Goal: Navigation & Orientation: Understand site structure

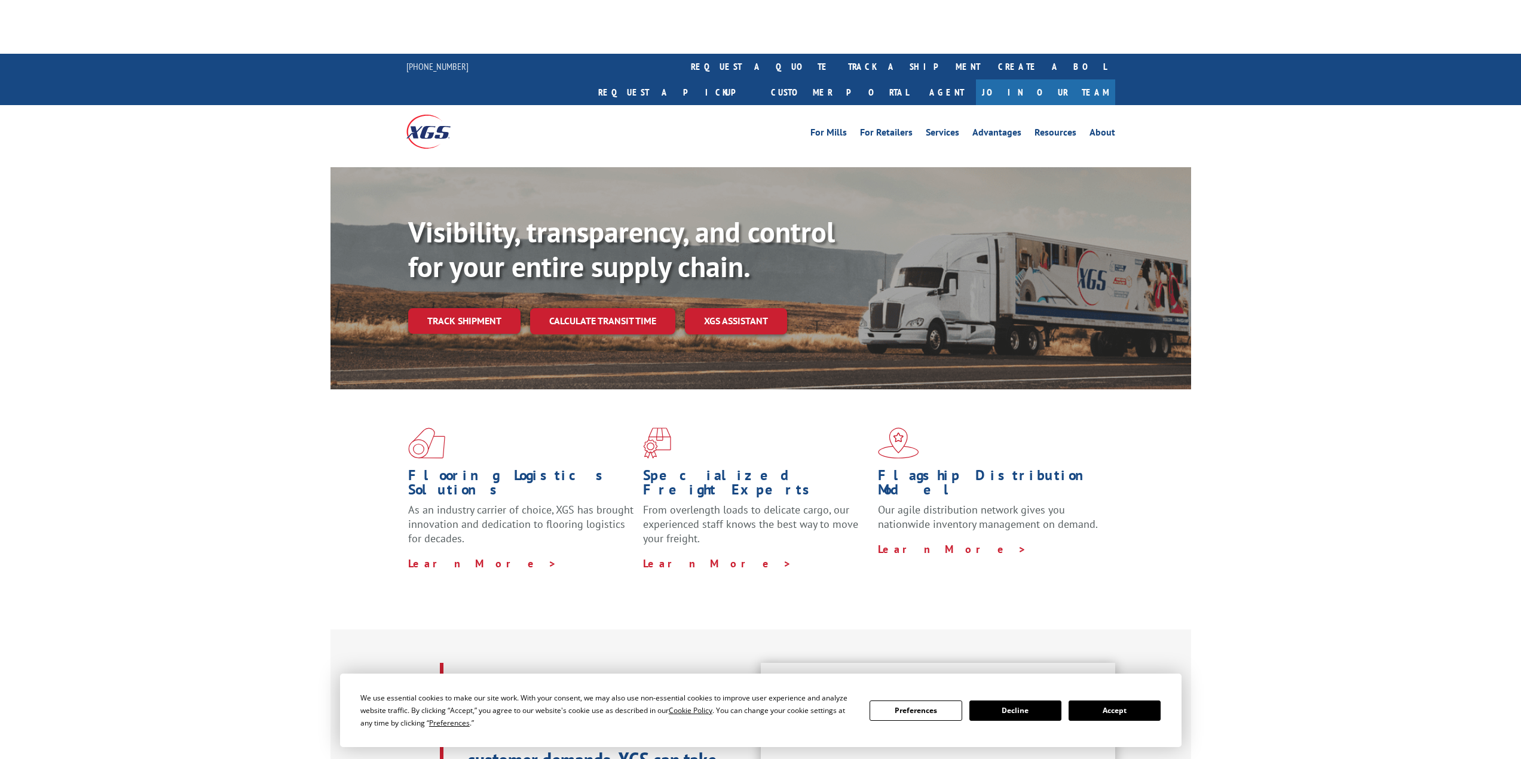
scroll to position [60, 0]
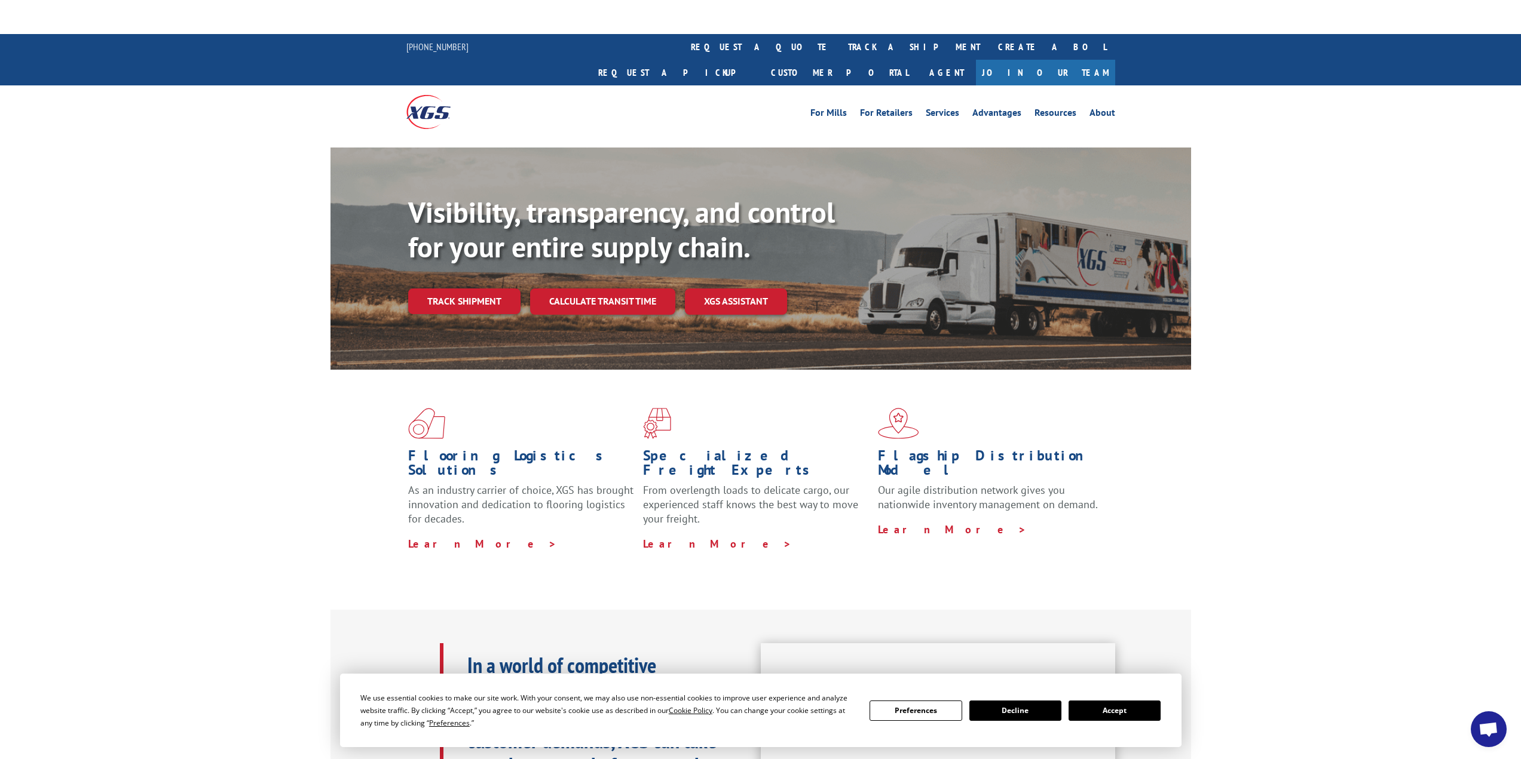
click at [1124, 712] on button "Accept" at bounding box center [1114, 711] width 92 height 20
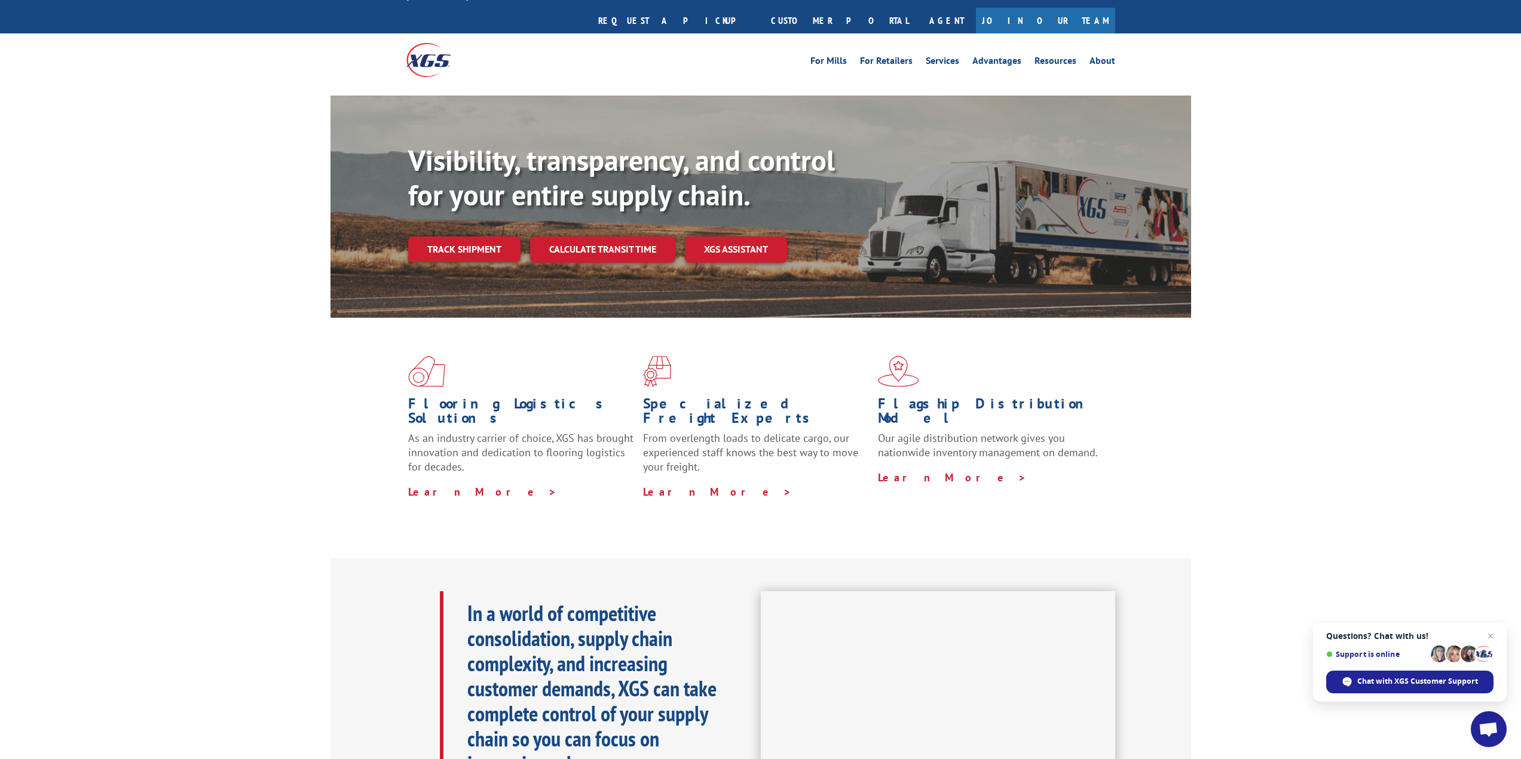
scroll to position [0, 0]
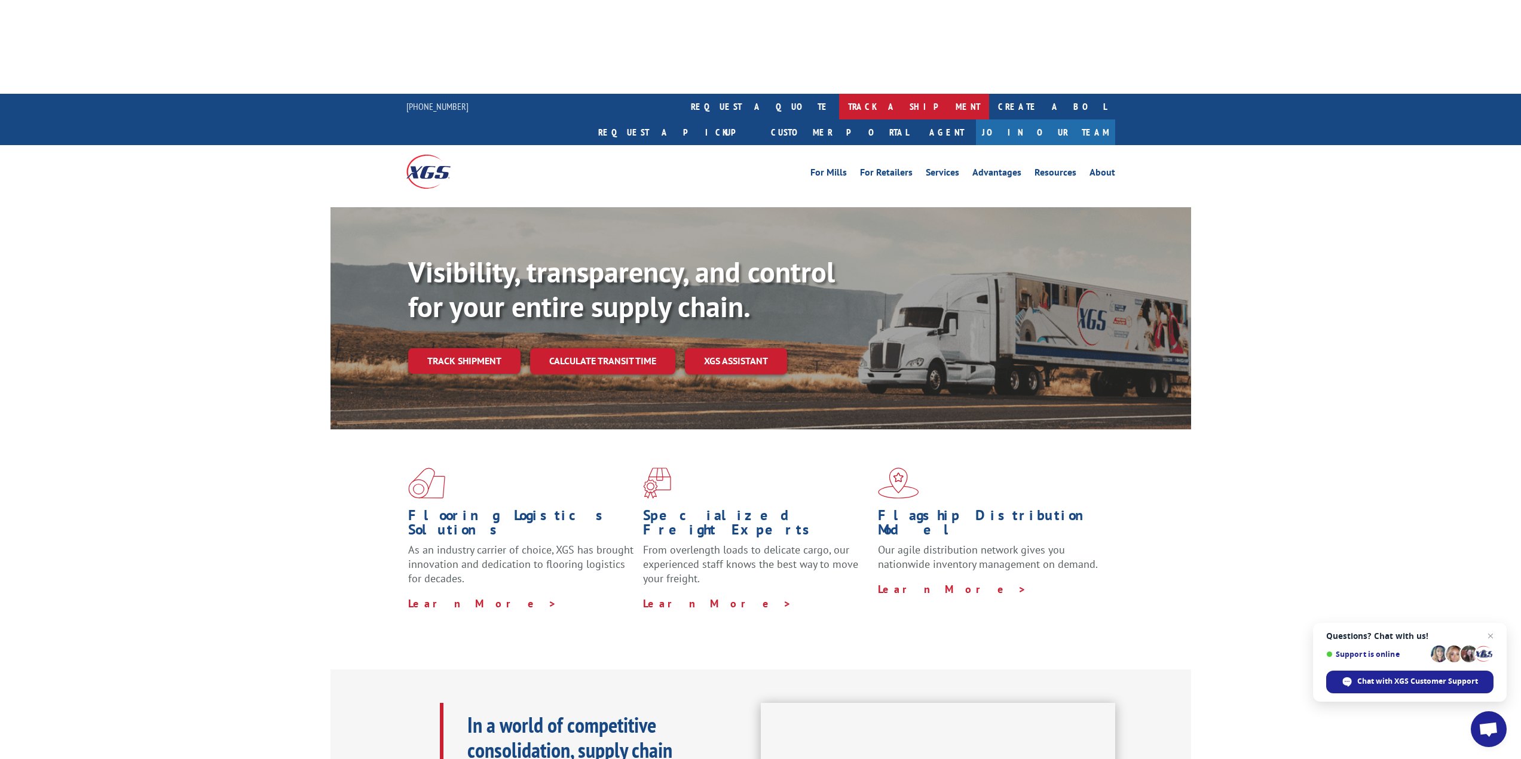
click at [839, 94] on link "track a shipment" at bounding box center [914, 107] width 150 height 26
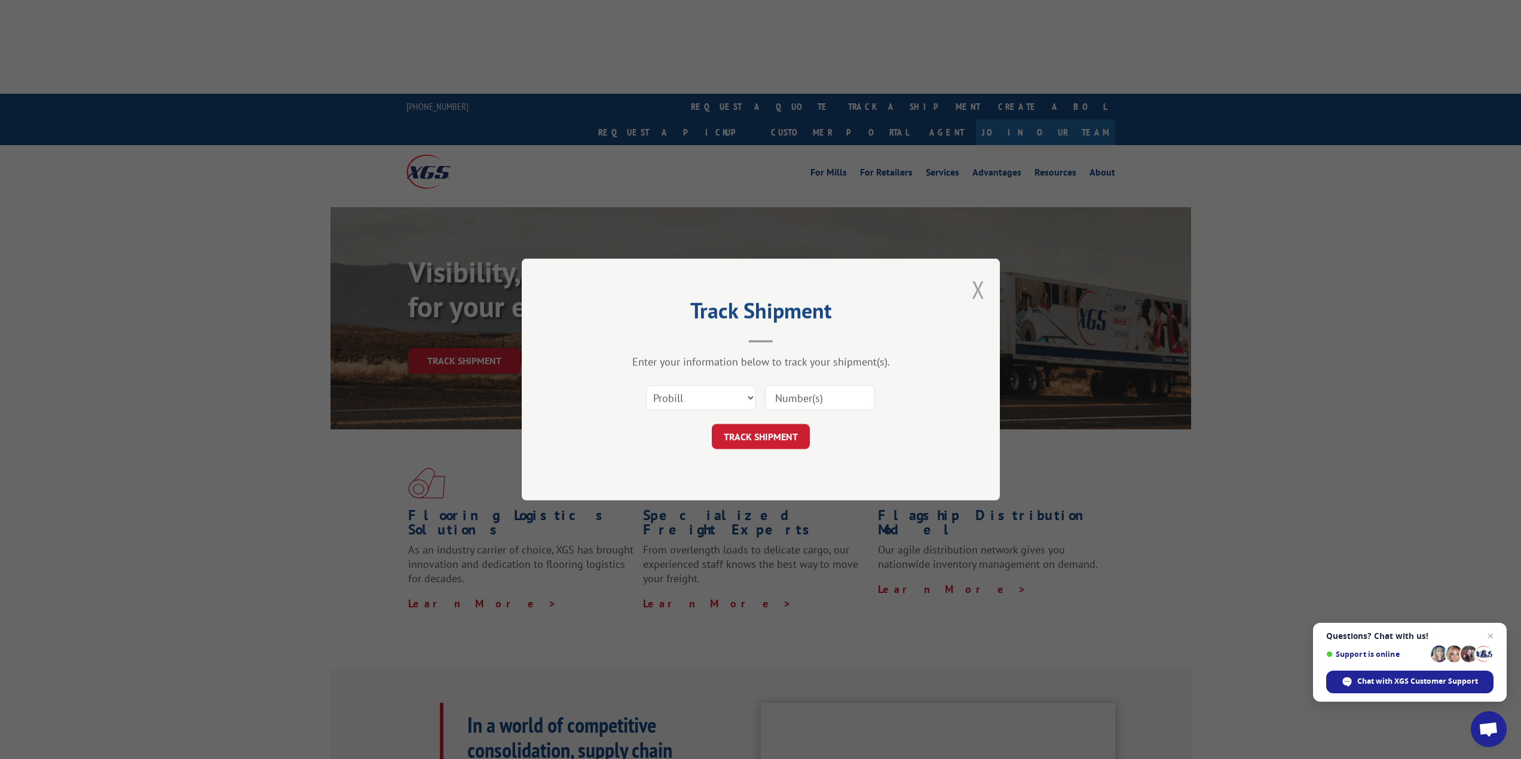
drag, startPoint x: 980, startPoint y: 292, endPoint x: 1013, endPoint y: 275, distance: 37.1
click at [980, 291] on button "Close modal" at bounding box center [978, 290] width 13 height 32
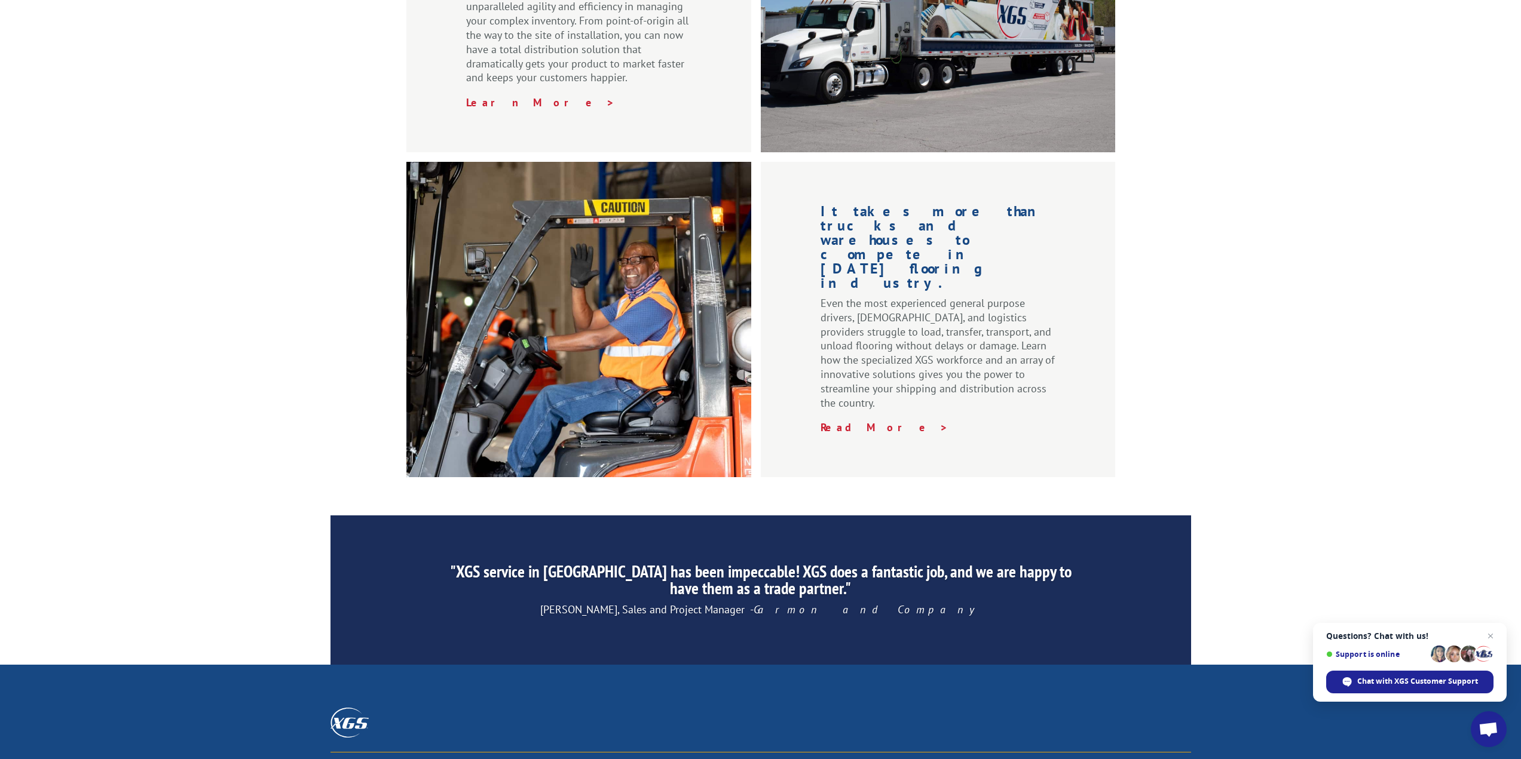
scroll to position [1605, 0]
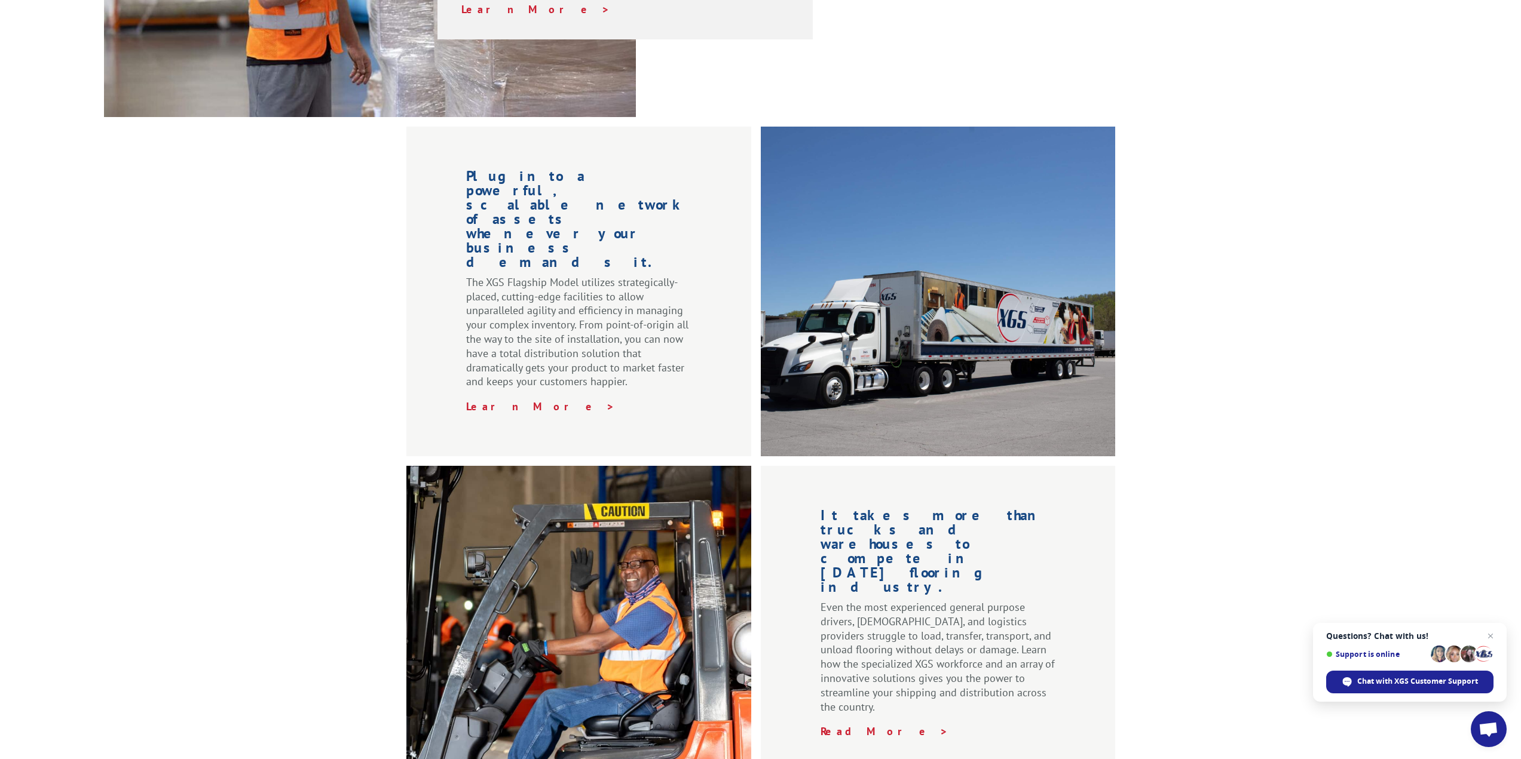
click at [203, 693] on div "Visibility, transparency, and control for your entire supply chain. Track shipm…" at bounding box center [760, 180] width 1521 height 2386
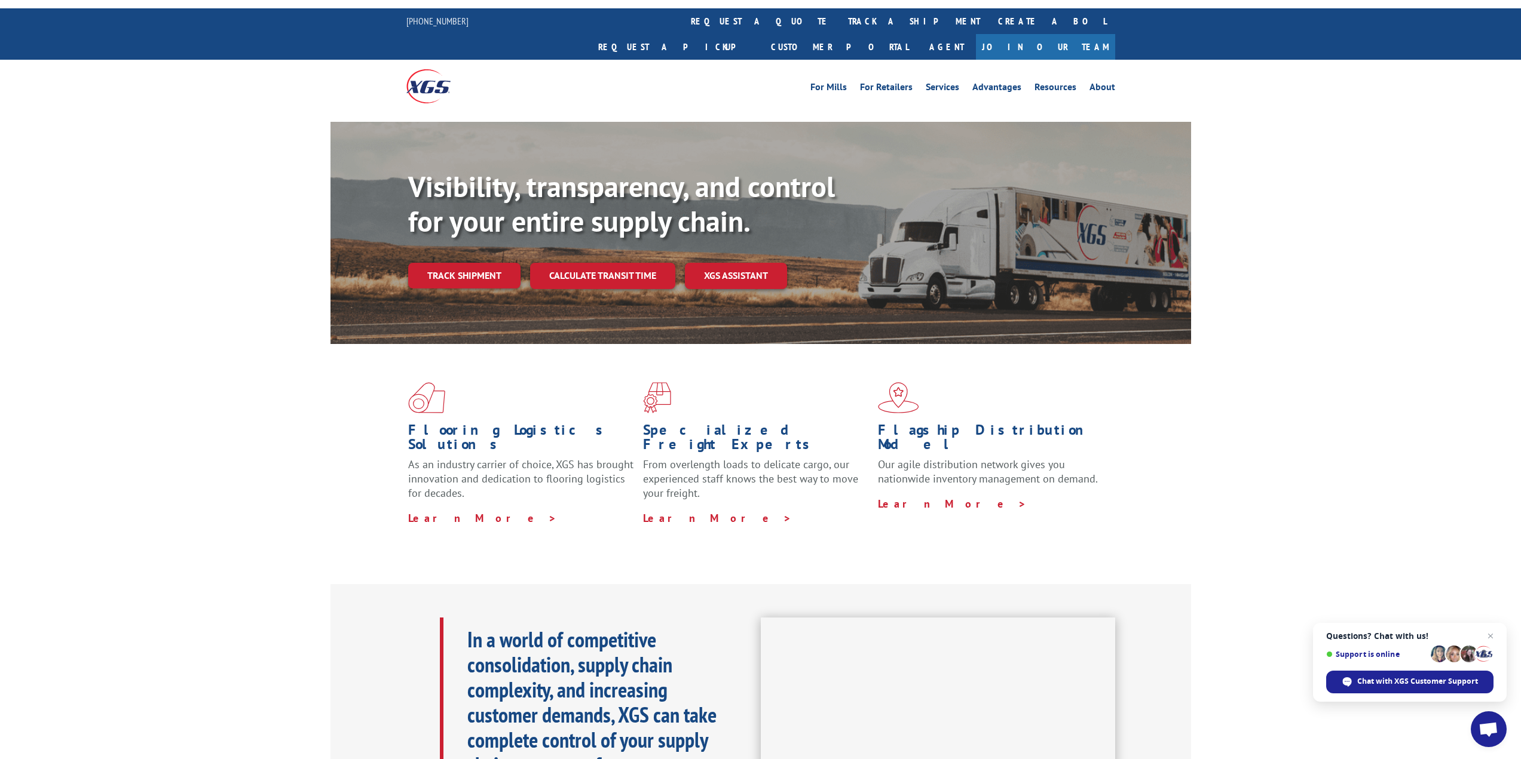
scroll to position [0, 0]
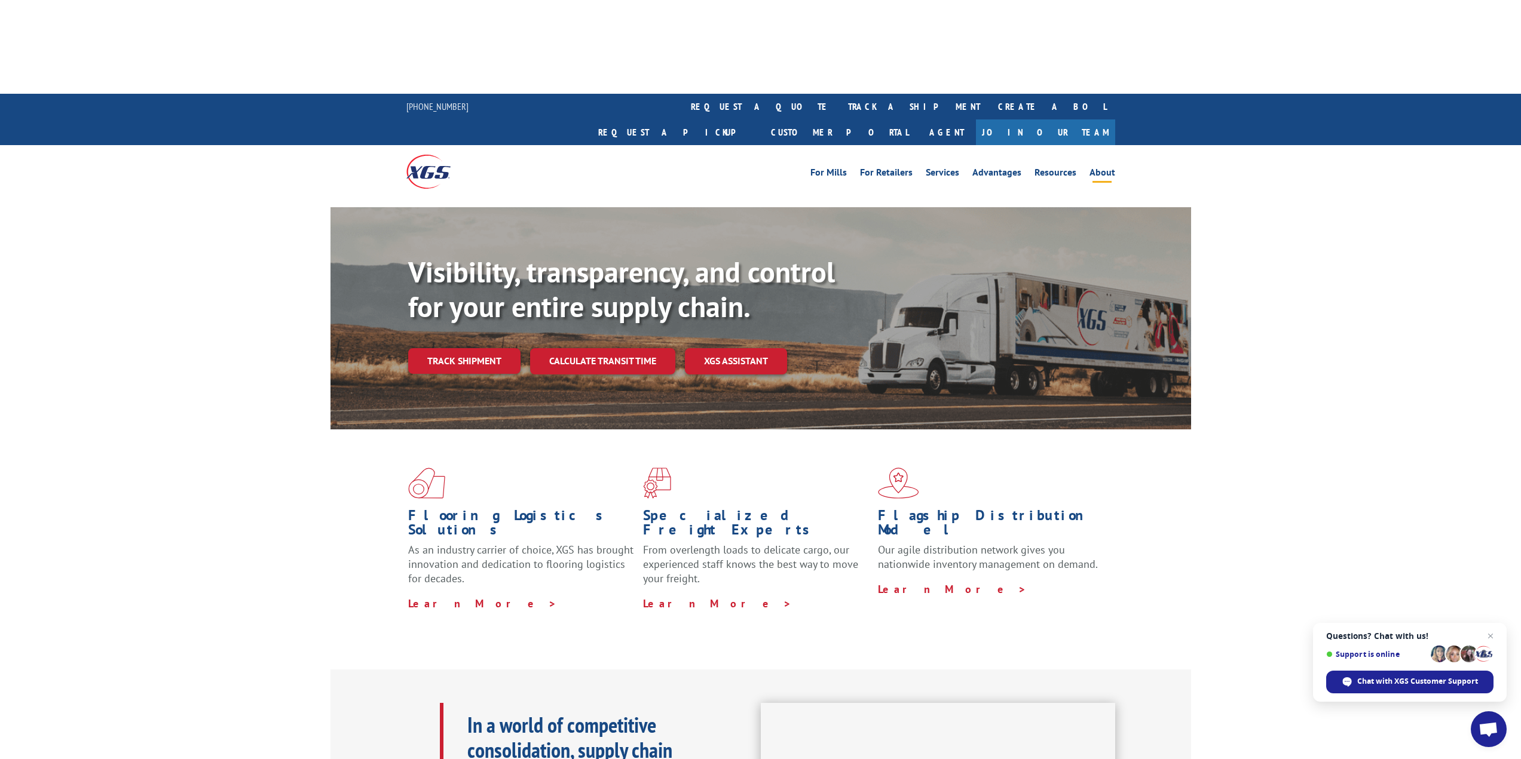
click at [1098, 168] on link "About" at bounding box center [1102, 174] width 26 height 13
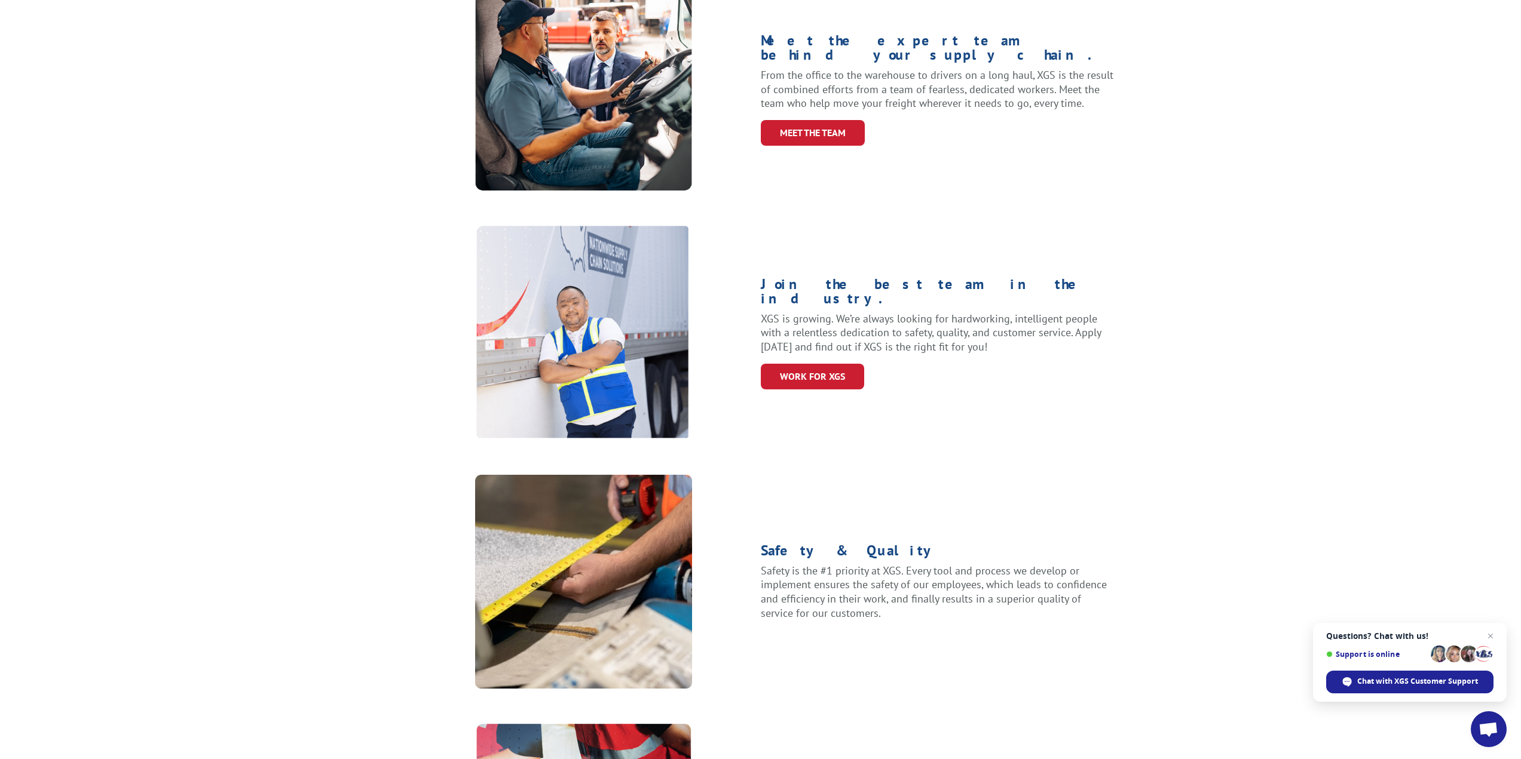
scroll to position [777, 0]
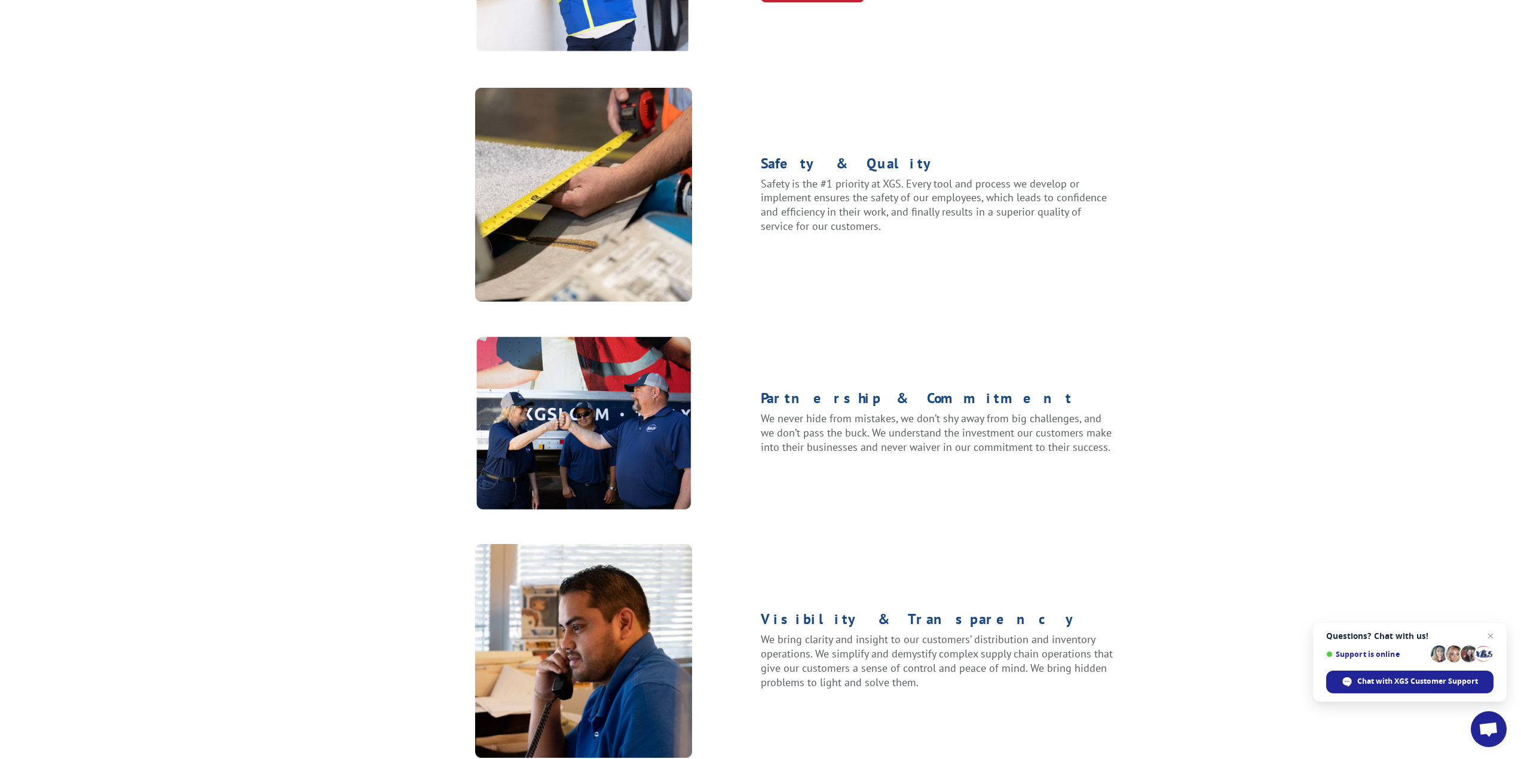
drag, startPoint x: 1282, startPoint y: 654, endPoint x: 1276, endPoint y: 691, distance: 38.1
click at [1277, 691] on div "Take control of your supply chain with the expert knowledge and tools of XGS. W…" at bounding box center [760, 191] width 1521 height 2017
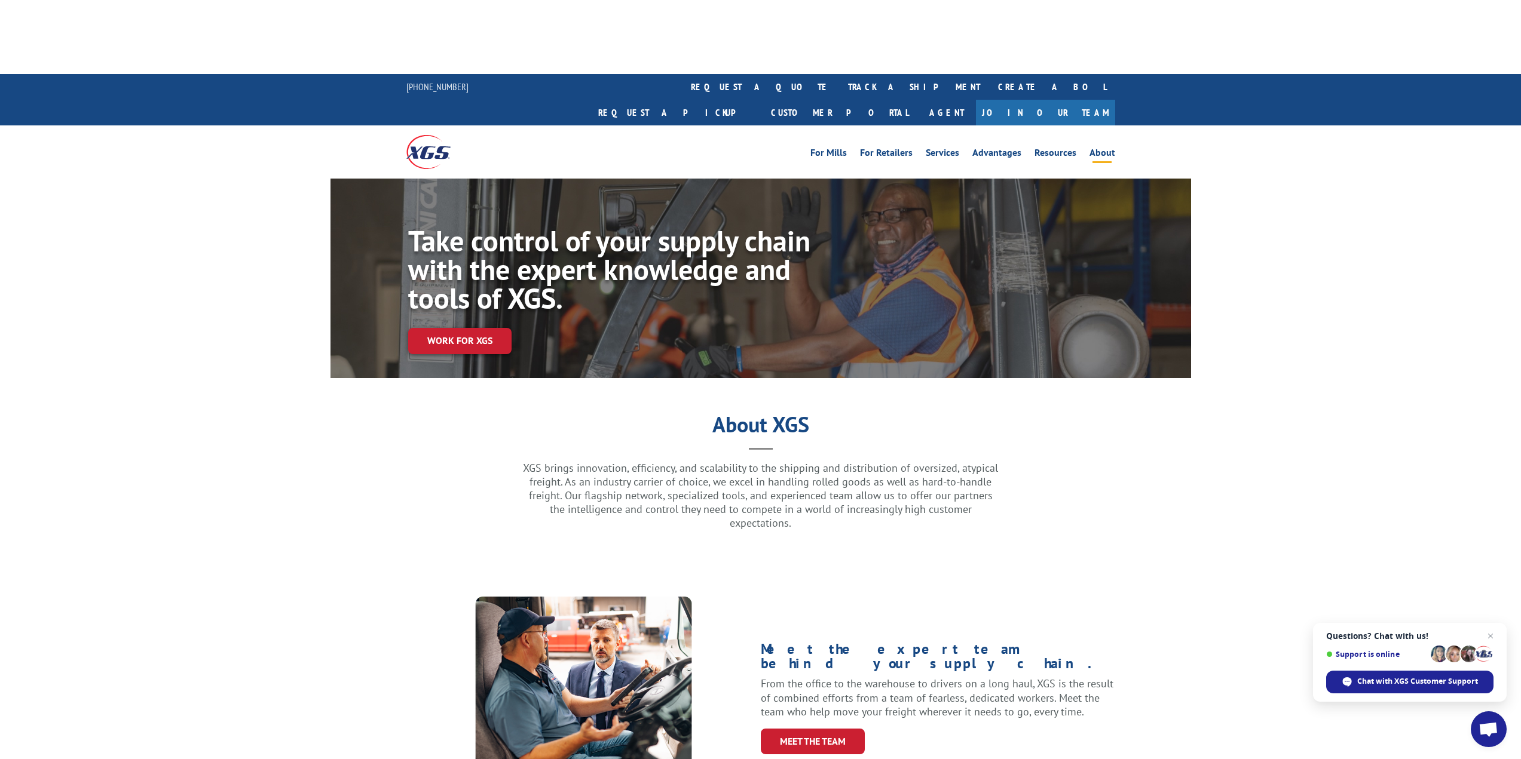
scroll to position [0, 0]
